Goal: Task Accomplishment & Management: Use online tool/utility

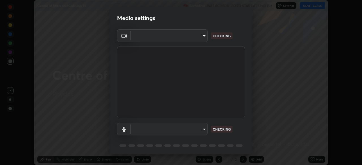
scroll to position [20, 0]
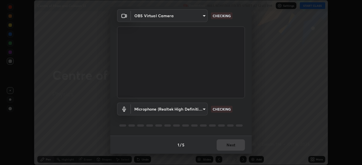
type input "51d019597c161c0694d5583d1f2c643560fde39fe8f4b4da8ea140d4d4830f4c"
click at [201, 108] on body "Erase all Centre of Mass and Collision 13 Recording WAS SCHEDULED TO START AT 1…" at bounding box center [181, 82] width 362 height 165
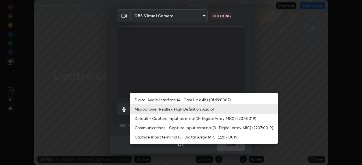
click at [215, 129] on li "Communications - Capture Input terminal (3- Digital Array MIC) (2207:0019)" at bounding box center [204, 127] width 148 height 9
type input "communications"
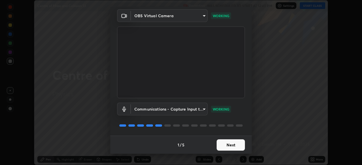
click at [230, 145] on button "Next" at bounding box center [231, 145] width 28 height 11
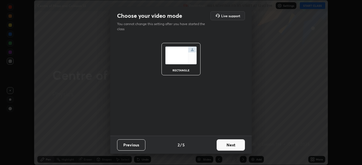
click at [232, 147] on button "Next" at bounding box center [231, 145] width 28 height 11
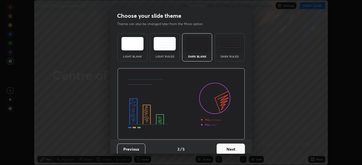
click at [225, 149] on button "Next" at bounding box center [231, 149] width 28 height 11
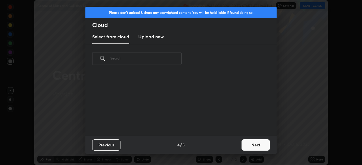
click at [246, 147] on button "Next" at bounding box center [256, 145] width 28 height 11
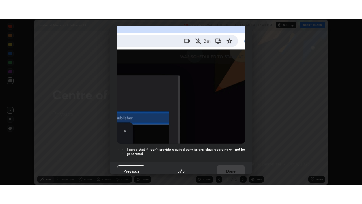
scroll to position [135, 0]
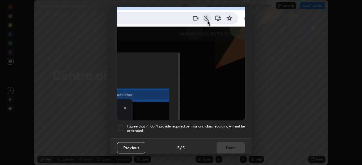
click at [120, 125] on div at bounding box center [120, 128] width 7 height 7
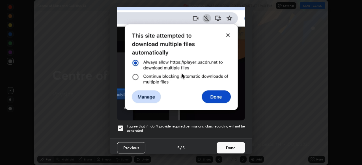
click at [222, 147] on button "Done" at bounding box center [231, 148] width 28 height 11
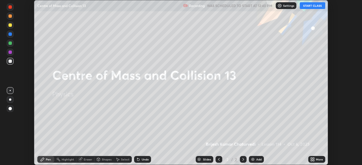
click at [316, 5] on button "START CLASS" at bounding box center [312, 5] width 25 height 7
click at [313, 160] on icon at bounding box center [313, 160] width 1 height 1
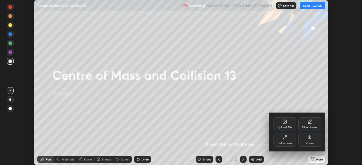
click at [288, 140] on div "Full screen" at bounding box center [284, 140] width 23 height 14
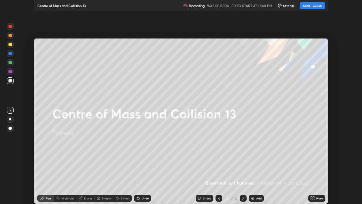
scroll to position [204, 362]
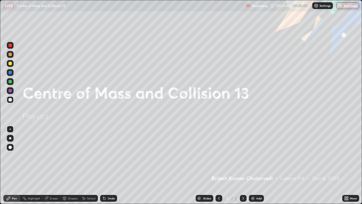
click at [255, 165] on div "Add" at bounding box center [256, 198] width 15 height 7
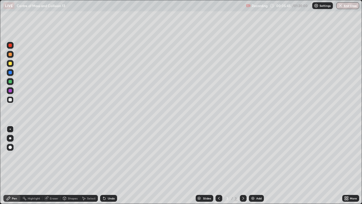
click at [110, 165] on div "Undo" at bounding box center [108, 198] width 17 height 7
click at [108, 165] on div "Undo" at bounding box center [108, 198] width 17 height 7
click at [10, 54] on div at bounding box center [9, 54] width 3 height 3
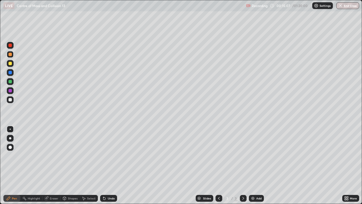
click at [256, 165] on div "Add" at bounding box center [258, 198] width 5 height 3
click at [9, 100] on div at bounding box center [9, 99] width 3 height 3
click at [9, 64] on div at bounding box center [9, 63] width 3 height 3
click at [10, 54] on div at bounding box center [9, 54] width 3 height 3
click at [10, 46] on div at bounding box center [9, 45] width 3 height 3
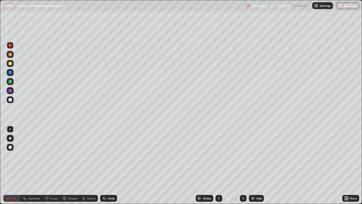
click at [10, 53] on div at bounding box center [9, 54] width 3 height 3
click at [111, 165] on div "Undo" at bounding box center [111, 198] width 7 height 3
click at [108, 165] on div "Undo" at bounding box center [108, 198] width 17 height 7
click at [107, 165] on div "Undo" at bounding box center [108, 198] width 17 height 7
click at [110, 165] on div "Undo" at bounding box center [111, 198] width 7 height 3
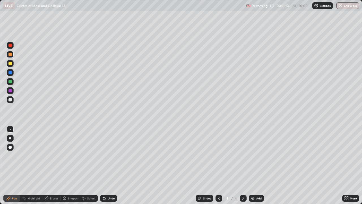
click at [12, 45] on div at bounding box center [9, 45] width 3 height 3
click at [11, 102] on div at bounding box center [10, 99] width 7 height 7
click at [10, 45] on div at bounding box center [9, 45] width 3 height 3
click at [11, 62] on div at bounding box center [9, 63] width 3 height 3
click at [50, 165] on div "Eraser" at bounding box center [54, 198] width 8 height 3
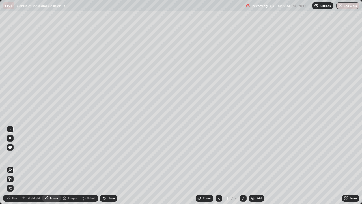
click at [11, 165] on div "Pen" at bounding box center [11, 198] width 17 height 7
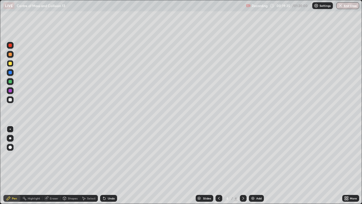
click at [10, 45] on div at bounding box center [9, 45] width 3 height 3
click at [11, 54] on div at bounding box center [9, 54] width 3 height 3
click at [51, 165] on div "Eraser" at bounding box center [54, 198] width 8 height 3
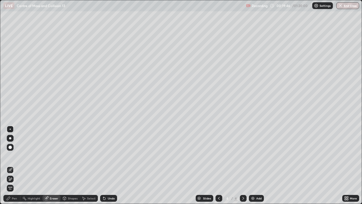
click at [14, 165] on div "Pen" at bounding box center [14, 198] width 5 height 3
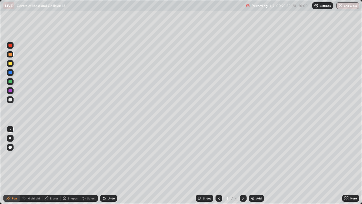
click at [256, 165] on div "Add" at bounding box center [258, 198] width 5 height 3
click at [10, 63] on div at bounding box center [9, 63] width 3 height 3
click at [110, 165] on div "Undo" at bounding box center [111, 198] width 7 height 3
click at [9, 101] on div at bounding box center [9, 99] width 3 height 3
click at [10, 57] on div at bounding box center [10, 54] width 7 height 7
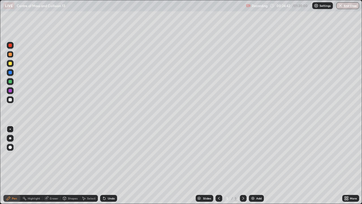
click at [70, 165] on div "Shapes" at bounding box center [73, 198] width 10 height 3
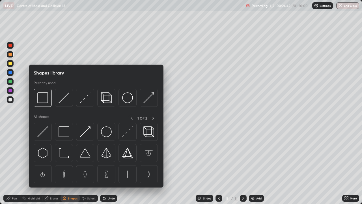
click at [86, 165] on div "Select" at bounding box center [89, 198] width 18 height 7
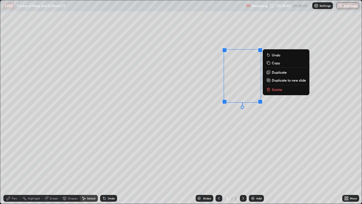
click at [275, 90] on p "Delete" at bounding box center [277, 89] width 10 height 5
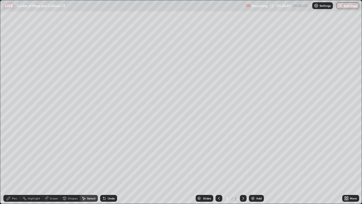
click at [14, 165] on div "Pen" at bounding box center [14, 198] width 5 height 3
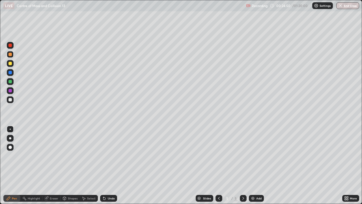
click at [10, 99] on div at bounding box center [9, 99] width 3 height 3
click at [10, 91] on div at bounding box center [9, 90] width 3 height 3
click at [260, 165] on div "Add" at bounding box center [258, 198] width 5 height 3
click at [10, 100] on div at bounding box center [9, 99] width 3 height 3
click at [110, 165] on div "Undo" at bounding box center [111, 198] width 7 height 3
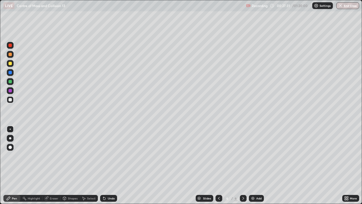
click at [108, 165] on div "Undo" at bounding box center [111, 198] width 7 height 3
click at [109, 165] on div "Undo" at bounding box center [111, 198] width 7 height 3
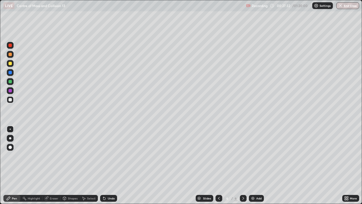
click at [109, 165] on div "Undo" at bounding box center [111, 198] width 7 height 3
click at [108, 165] on div "Undo" at bounding box center [111, 198] width 7 height 3
click at [109, 165] on div "Undo" at bounding box center [111, 198] width 7 height 3
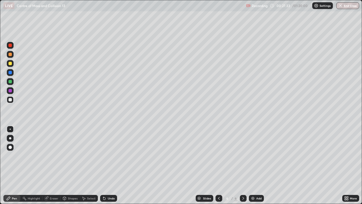
click at [111, 165] on div "Undo" at bounding box center [111, 198] width 7 height 3
click at [112, 165] on div "Undo" at bounding box center [108, 198] width 17 height 7
click at [113, 165] on div "Undo" at bounding box center [111, 198] width 7 height 3
click at [112, 165] on div "Undo" at bounding box center [108, 198] width 17 height 7
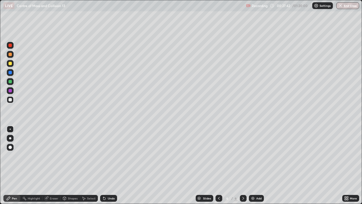
click at [110, 165] on div "Undo" at bounding box center [108, 198] width 17 height 7
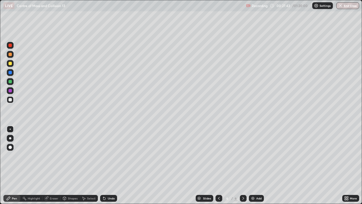
click at [110, 165] on div "Undo" at bounding box center [108, 198] width 17 height 7
click at [108, 165] on div "Undo" at bounding box center [108, 198] width 17 height 7
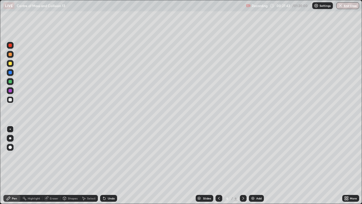
click at [108, 165] on div "Undo" at bounding box center [108, 198] width 17 height 7
click at [109, 165] on div "Undo" at bounding box center [108, 198] width 17 height 7
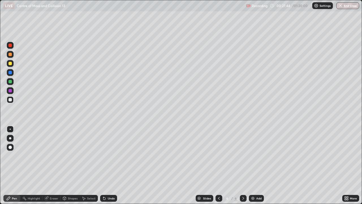
click at [109, 165] on div "Undo" at bounding box center [111, 198] width 7 height 3
click at [108, 165] on div "Undo" at bounding box center [111, 198] width 7 height 3
click at [10, 65] on div at bounding box center [9, 63] width 3 height 3
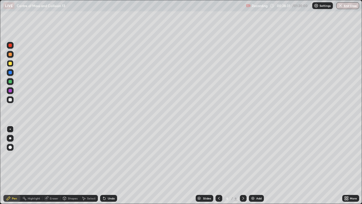
click at [11, 56] on div at bounding box center [9, 54] width 3 height 3
click at [10, 64] on div at bounding box center [9, 63] width 3 height 3
click at [11, 81] on div at bounding box center [9, 81] width 3 height 3
click at [110, 165] on div "Undo" at bounding box center [111, 198] width 7 height 3
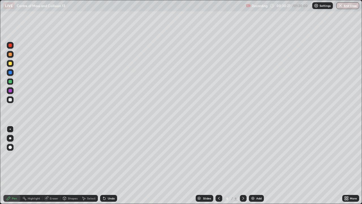
click at [109, 165] on div "Undo" at bounding box center [108, 198] width 17 height 7
click at [109, 165] on div "Undo" at bounding box center [107, 197] width 19 height 11
click at [259, 165] on div "Add" at bounding box center [256, 198] width 15 height 7
click at [10, 99] on div at bounding box center [9, 99] width 3 height 3
click at [11, 63] on div at bounding box center [9, 63] width 3 height 3
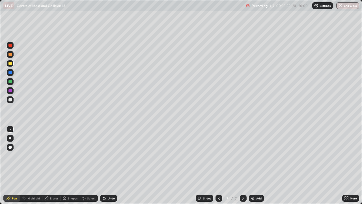
click at [10, 55] on div at bounding box center [9, 54] width 3 height 3
click at [115, 165] on div "Undo" at bounding box center [108, 198] width 17 height 7
click at [10, 64] on div at bounding box center [9, 63] width 3 height 3
click at [9, 98] on div at bounding box center [9, 99] width 3 height 3
click at [11, 54] on div at bounding box center [9, 54] width 3 height 3
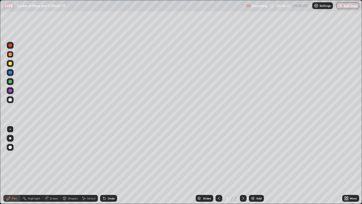
click at [257, 165] on div "Add" at bounding box center [256, 198] width 15 height 7
click at [10, 62] on div at bounding box center [9, 63] width 3 height 3
click at [11, 53] on div at bounding box center [9, 54] width 3 height 3
click at [10, 82] on div at bounding box center [9, 81] width 3 height 3
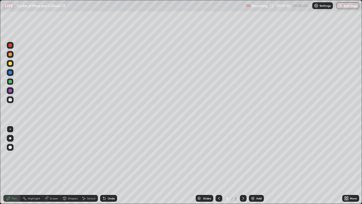
click at [11, 55] on div at bounding box center [9, 54] width 3 height 3
click at [10, 72] on div at bounding box center [9, 72] width 3 height 3
click at [108, 165] on div "Undo" at bounding box center [111, 198] width 7 height 3
click at [109, 165] on div "Undo" at bounding box center [111, 198] width 7 height 3
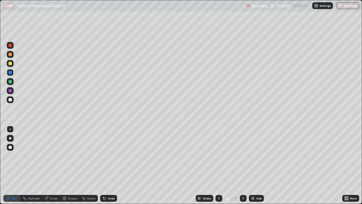
click at [109, 165] on div "Undo" at bounding box center [111, 198] width 7 height 3
click at [108, 165] on div "Undo" at bounding box center [111, 198] width 7 height 3
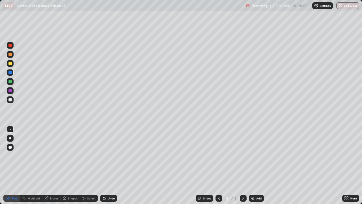
click at [10, 100] on div at bounding box center [9, 99] width 3 height 3
click at [9, 54] on div at bounding box center [9, 54] width 3 height 3
click at [10, 53] on div at bounding box center [9, 54] width 3 height 3
click at [109, 165] on div "Undo" at bounding box center [111, 198] width 7 height 3
click at [108, 165] on div "Undo" at bounding box center [111, 198] width 7 height 3
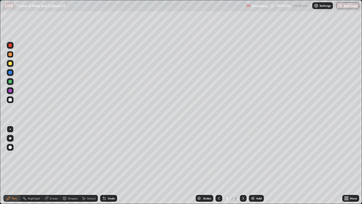
click at [9, 89] on div at bounding box center [9, 90] width 3 height 3
click at [10, 82] on div at bounding box center [9, 81] width 3 height 3
click at [11, 45] on div at bounding box center [9, 45] width 3 height 3
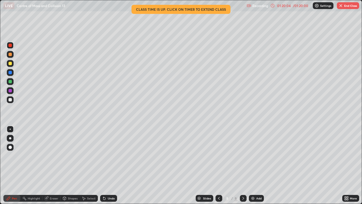
click at [347, 7] on button "End Class" at bounding box center [348, 5] width 22 height 7
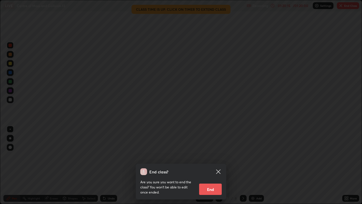
click at [212, 165] on button "End" at bounding box center [210, 188] width 23 height 11
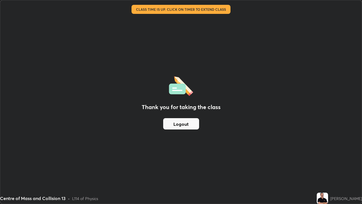
click at [184, 124] on button "Logout" at bounding box center [181, 123] width 36 height 11
click at [184, 122] on button "Logout" at bounding box center [181, 123] width 36 height 11
